Goal: Navigation & Orientation: Find specific page/section

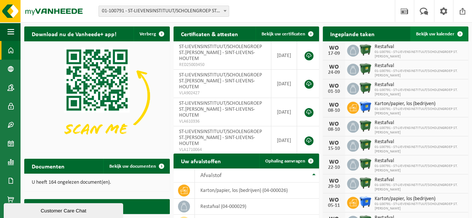
click at [448, 34] on span "Bekijk uw kalender" at bounding box center [435, 34] width 38 height 5
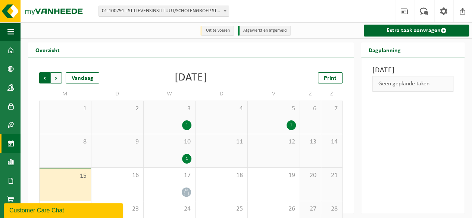
click at [54, 79] on span "Volgende" at bounding box center [56, 77] width 11 height 11
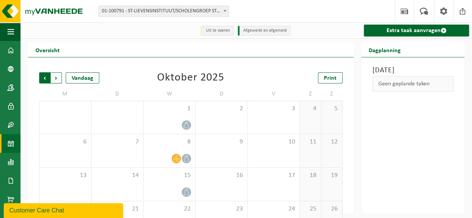
click at [56, 78] on span "Volgende" at bounding box center [56, 77] width 11 height 11
click at [45, 79] on span "Vorige" at bounding box center [44, 77] width 11 height 11
click at [41, 75] on span "Vorige" at bounding box center [44, 77] width 11 height 11
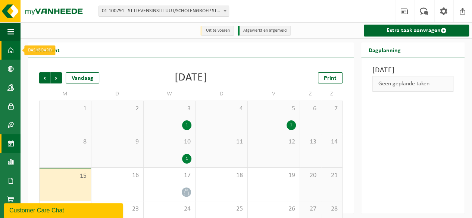
click at [10, 49] on span at bounding box center [10, 50] width 7 height 19
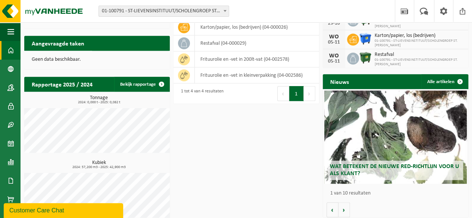
scroll to position [170, 0]
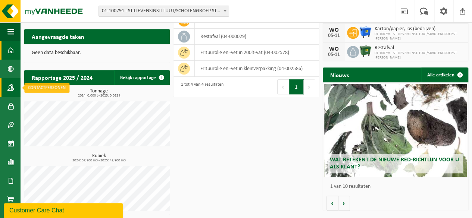
click at [9, 86] on span at bounding box center [10, 87] width 7 height 19
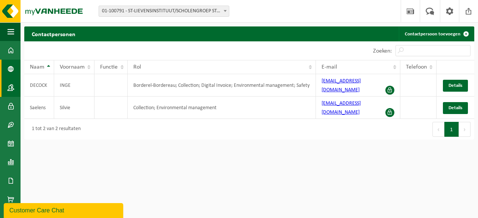
click at [9, 68] on span at bounding box center [10, 69] width 7 height 19
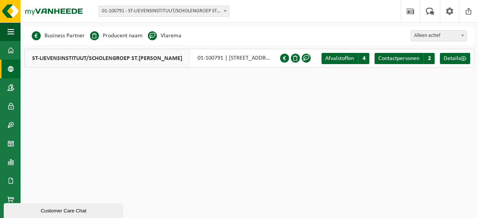
click at [45, 209] on div "Customer Care Chat" at bounding box center [63, 211] width 108 height 6
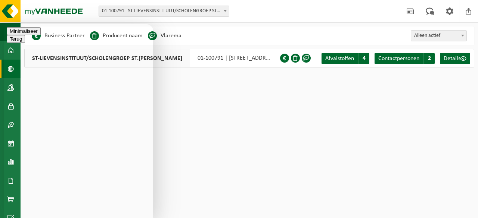
click at [41, 34] on button "Minimaliseer" at bounding box center [24, 31] width 34 height 8
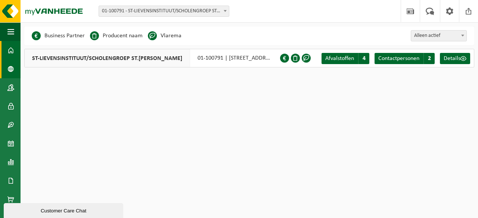
click at [11, 49] on span at bounding box center [10, 50] width 7 height 19
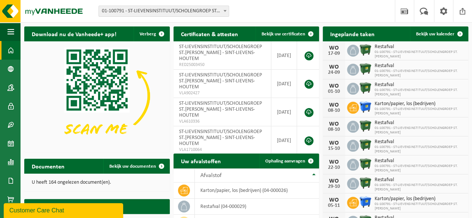
click at [198, 12] on span "01-100791 - ST-LIEVENSINSTITUUT/SCHOLENGROEP ST.[PERSON_NAME] - SINT-LIEVENS-HO…" at bounding box center [164, 11] width 130 height 10
click at [296, 11] on div "Vestiging: 01-100791 - ST-LIEVENSINSTITUUT/SCHOLENGROEP [GEOGRAPHIC_DATA][PERSO…" at bounding box center [236, 11] width 472 height 23
